Goal: Find specific page/section: Find specific page/section

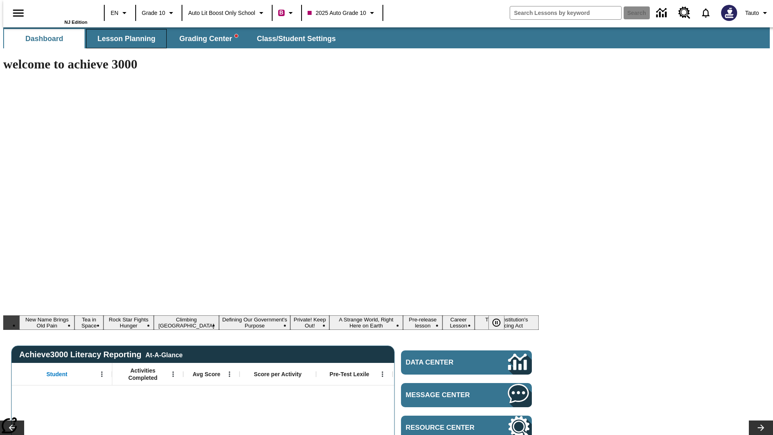
click at [123, 39] on span "Lesson Planning" at bounding box center [126, 38] width 58 height 9
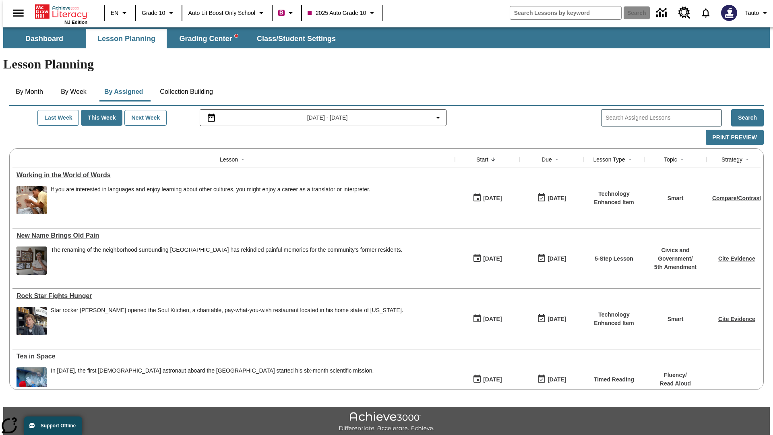
click at [186, 82] on button "Collection Building" at bounding box center [186, 91] width 66 height 19
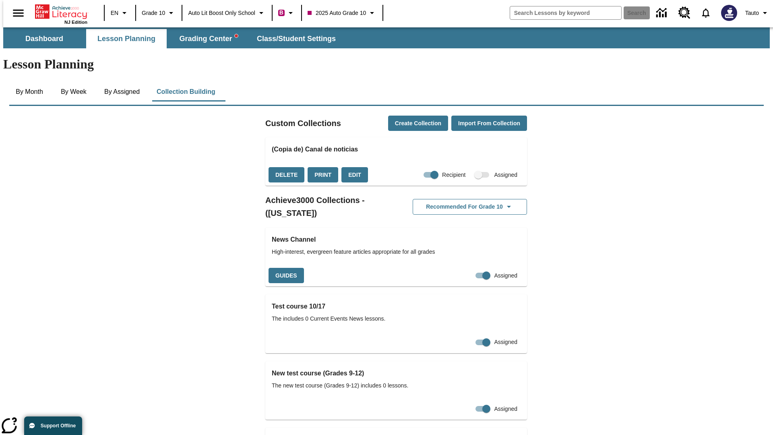
checkbox input "true"
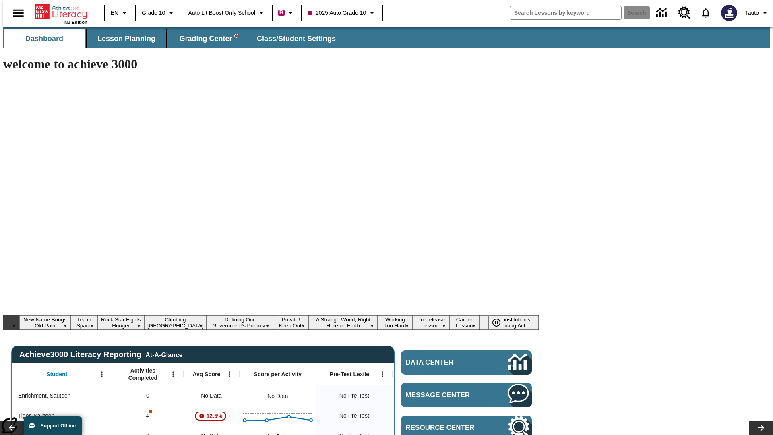
click at [123, 39] on span "Lesson Planning" at bounding box center [126, 38] width 58 height 9
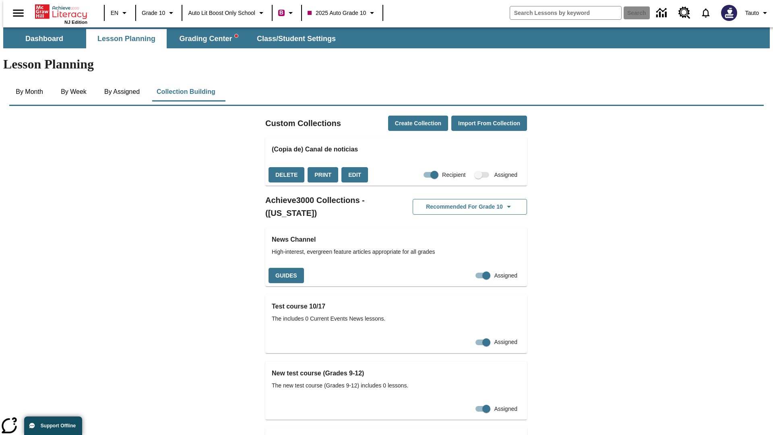
checkbox input "false"
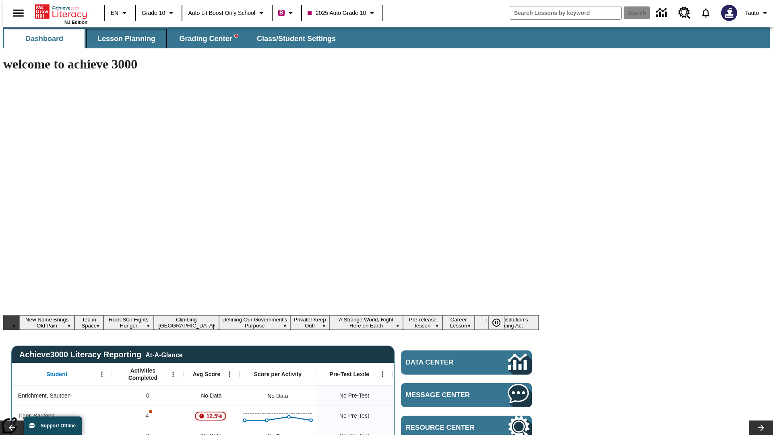
click at [123, 39] on span "Lesson Planning" at bounding box center [126, 38] width 58 height 9
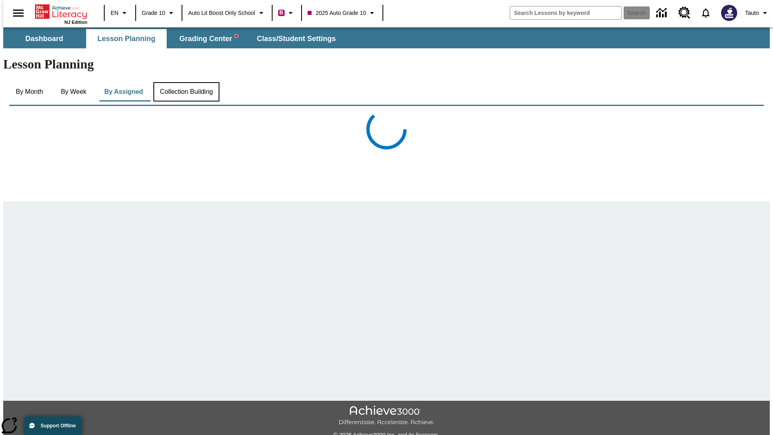
click at [186, 82] on button "Collection Building" at bounding box center [186, 91] width 66 height 19
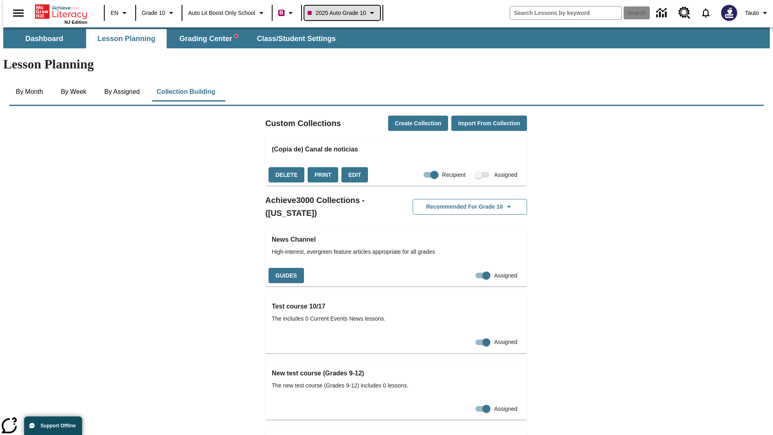
click at [342, 13] on span "2025 Auto Grade 10" at bounding box center [336, 13] width 58 height 8
